Goal: Check status: Check status

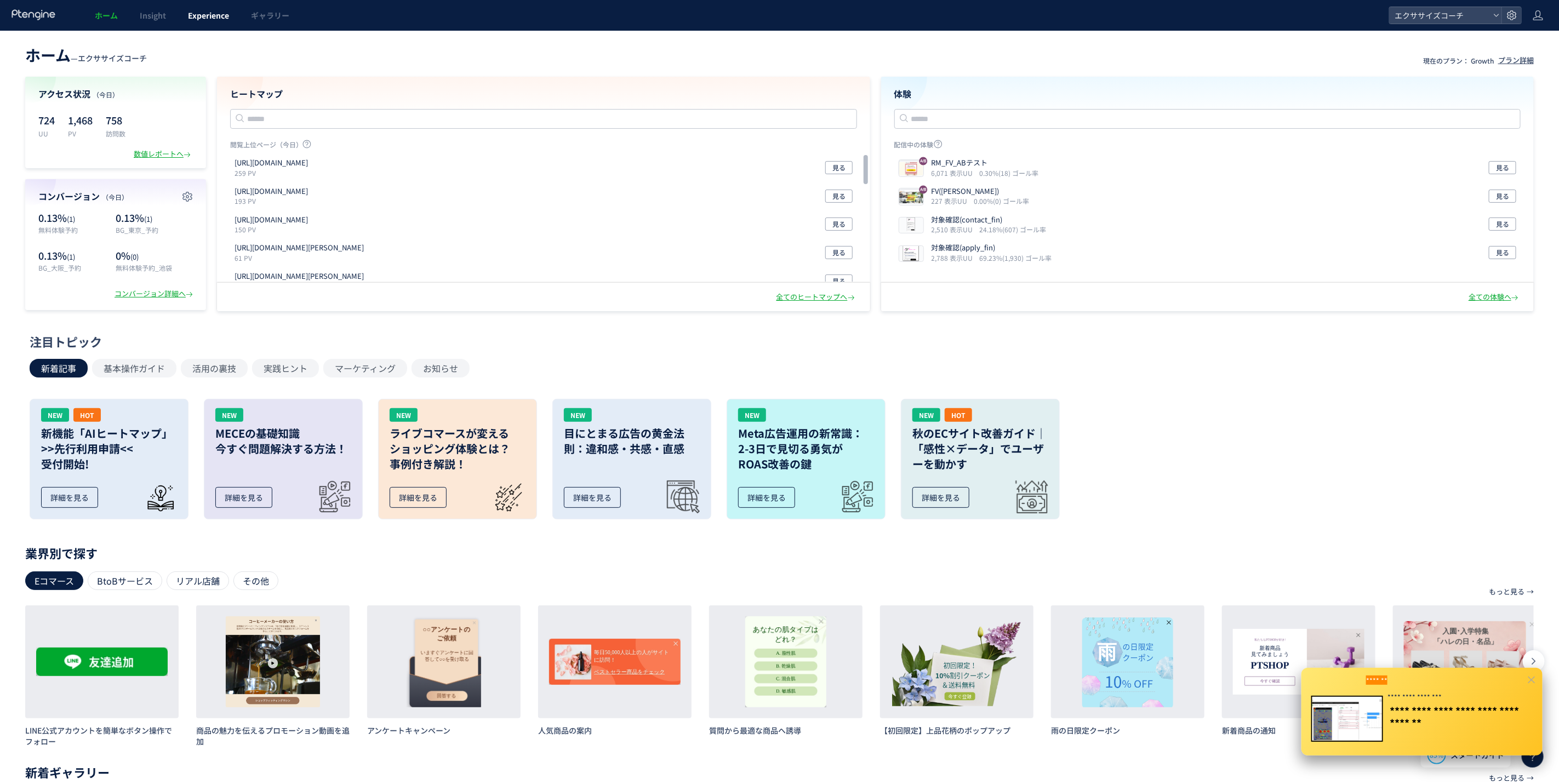
click at [209, 19] on span "Experience" at bounding box center [208, 15] width 41 height 11
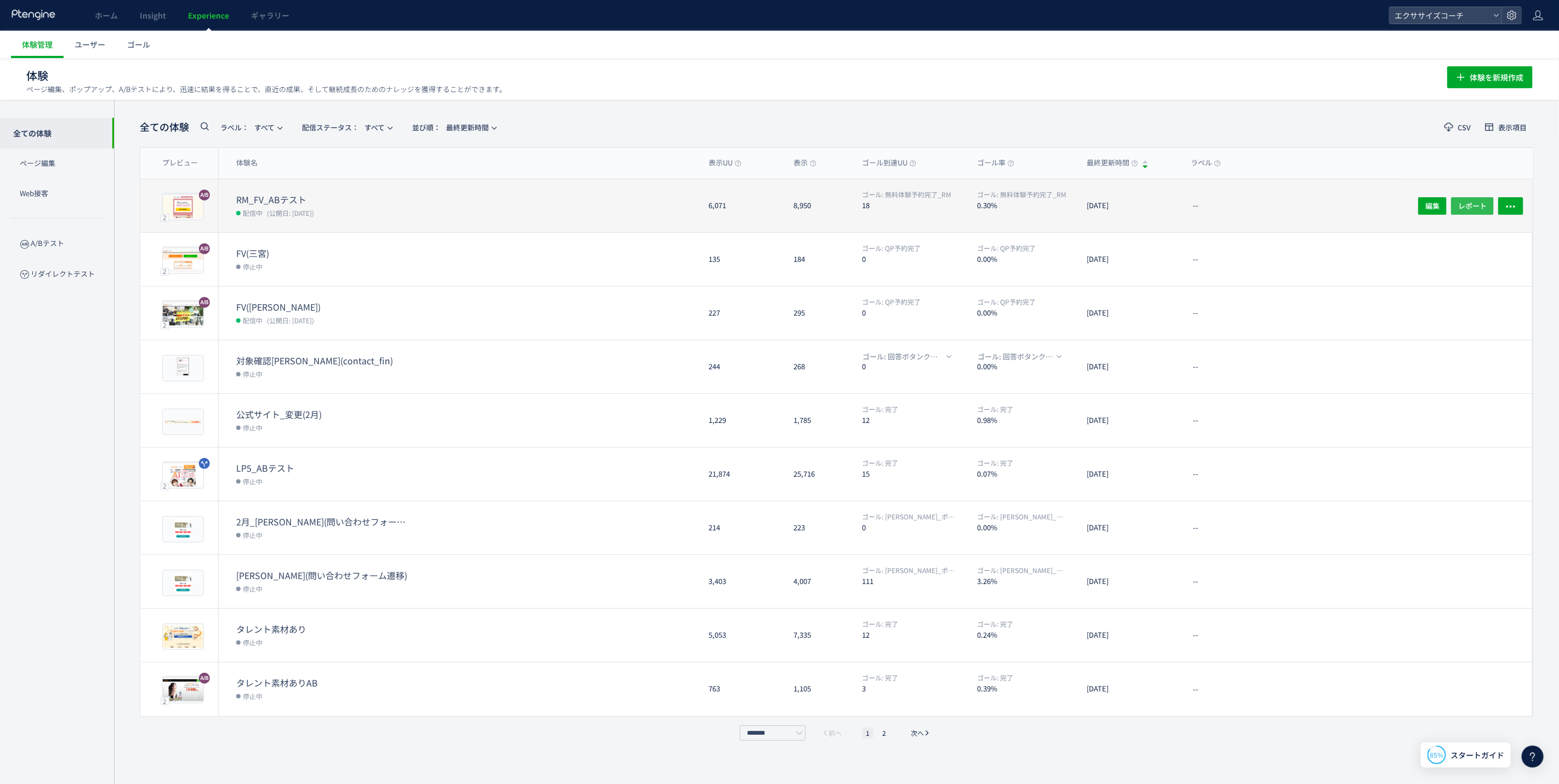
click at [1472, 204] on span "レポート" at bounding box center [1472, 205] width 29 height 18
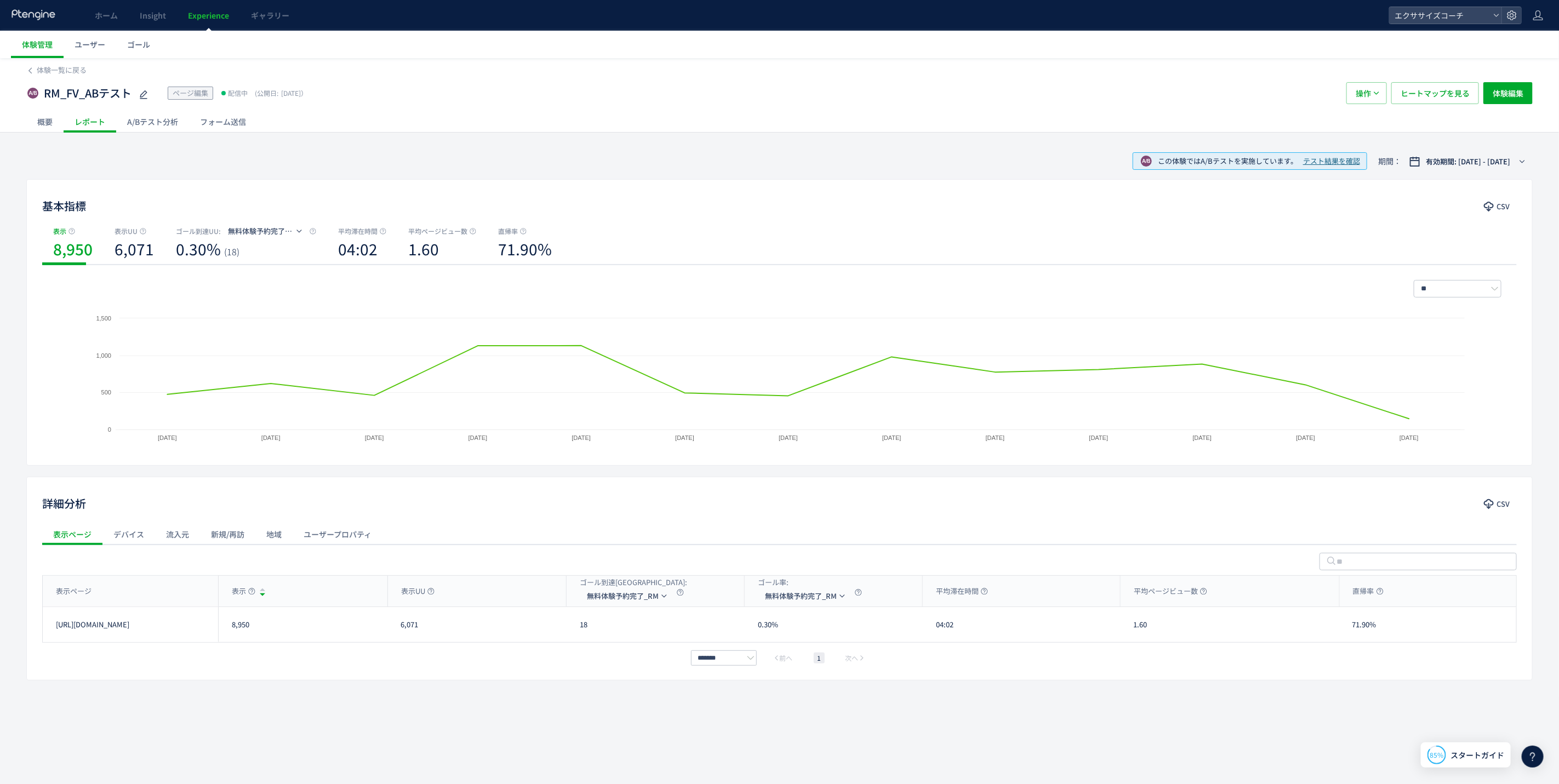
click at [127, 117] on div "A/Bテスト分析" at bounding box center [152, 121] width 73 height 22
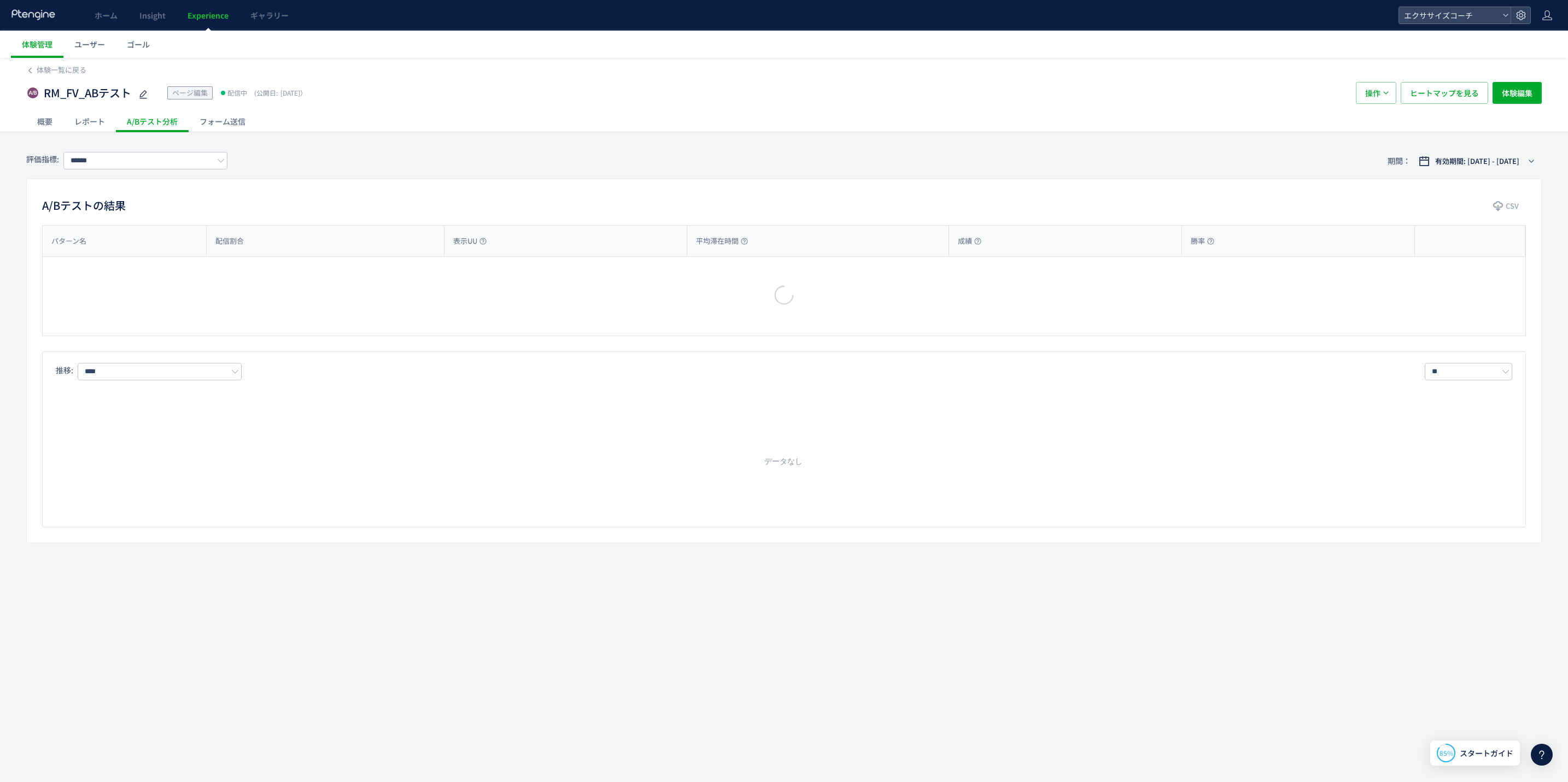
type input "**********"
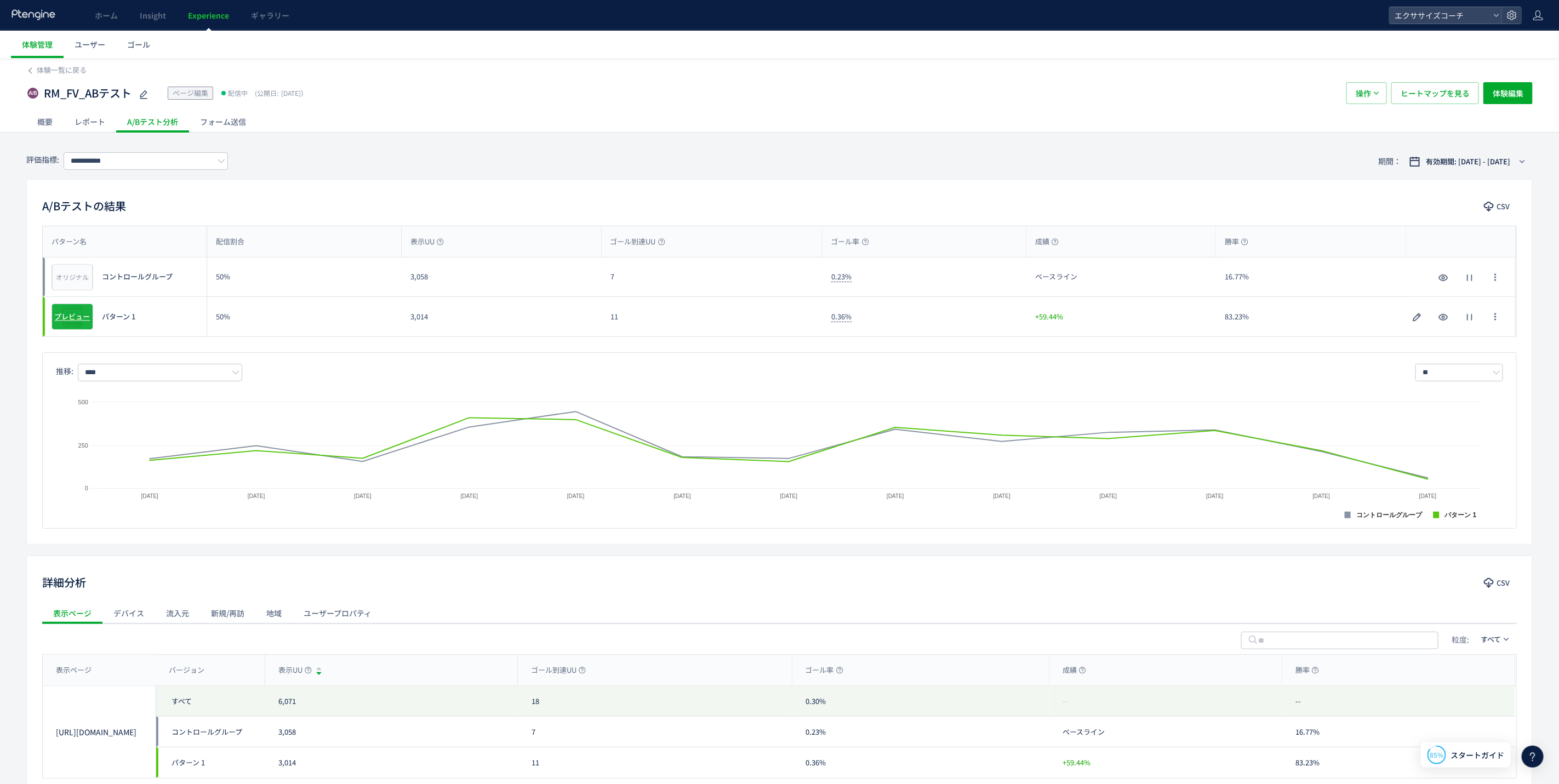
click at [79, 327] on div "プレビュー" at bounding box center [72, 317] width 41 height 26
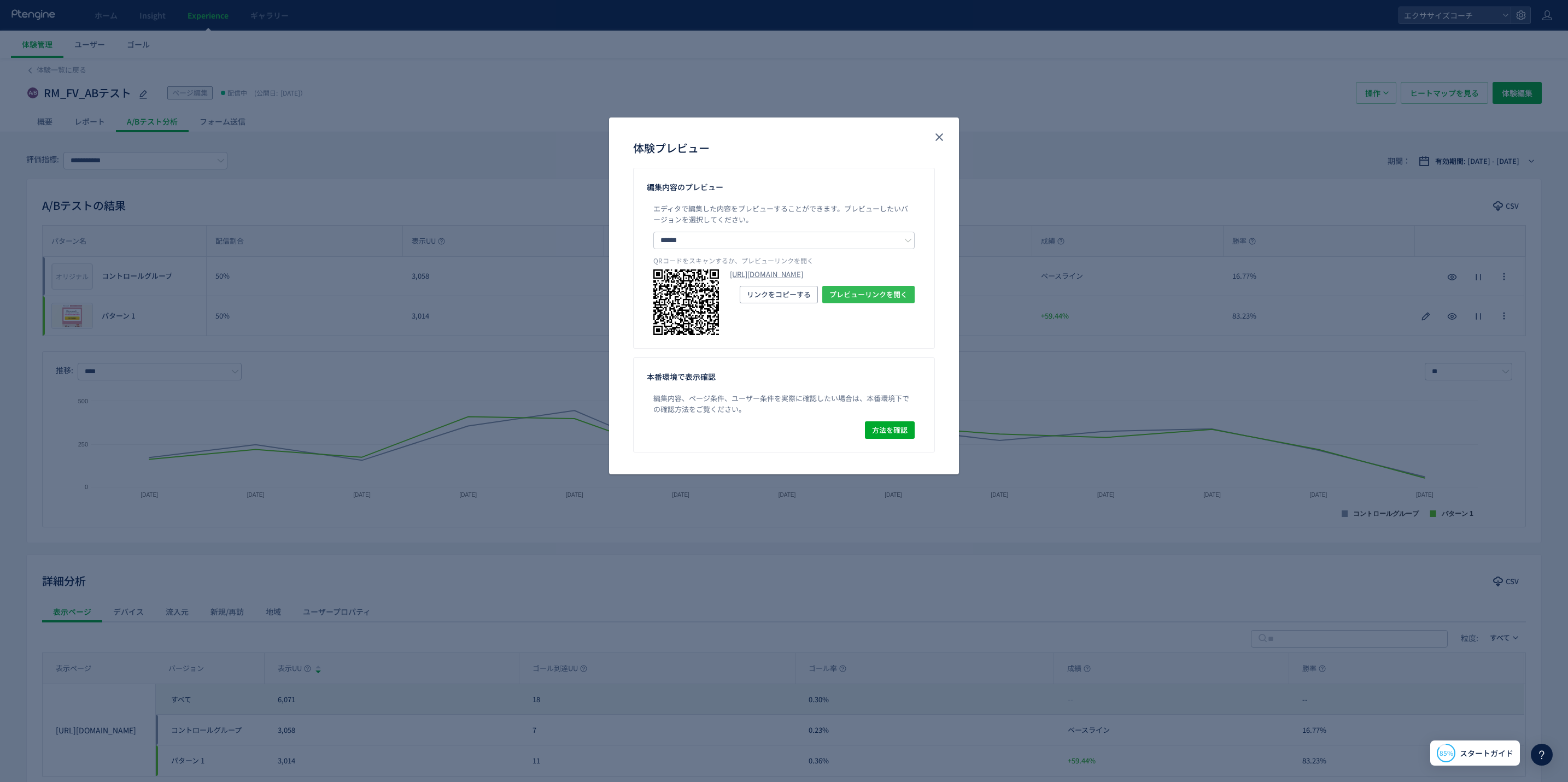
click at [876, 303] on span "プレビューリンクを開く" at bounding box center [869, 295] width 78 height 18
